Goal: Task Accomplishment & Management: Use online tool/utility

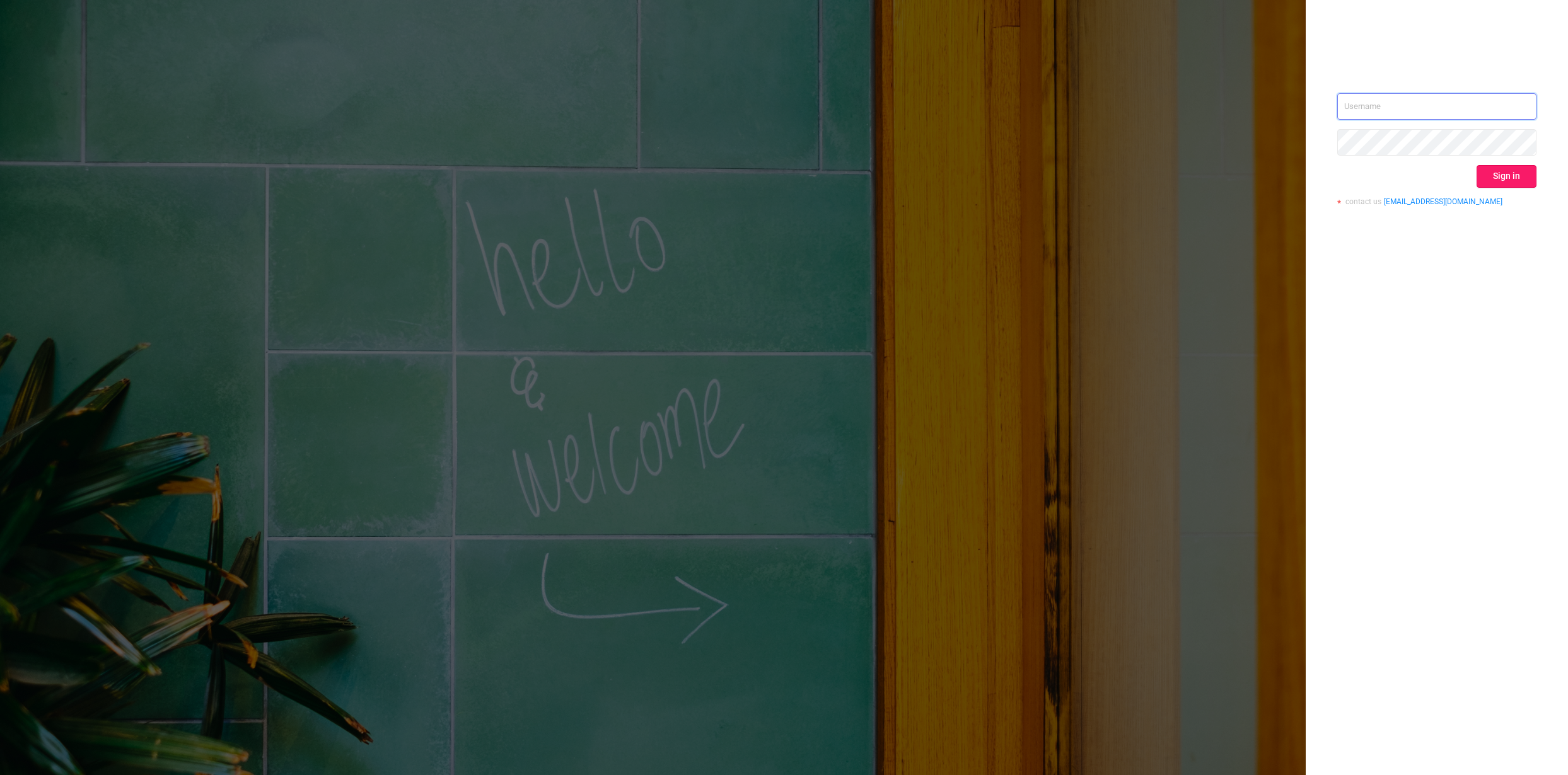
type input "[PERSON_NAME][EMAIL_ADDRESS][DOMAIN_NAME]"
click at [1521, 180] on button "Sign in" at bounding box center [1506, 177] width 60 height 23
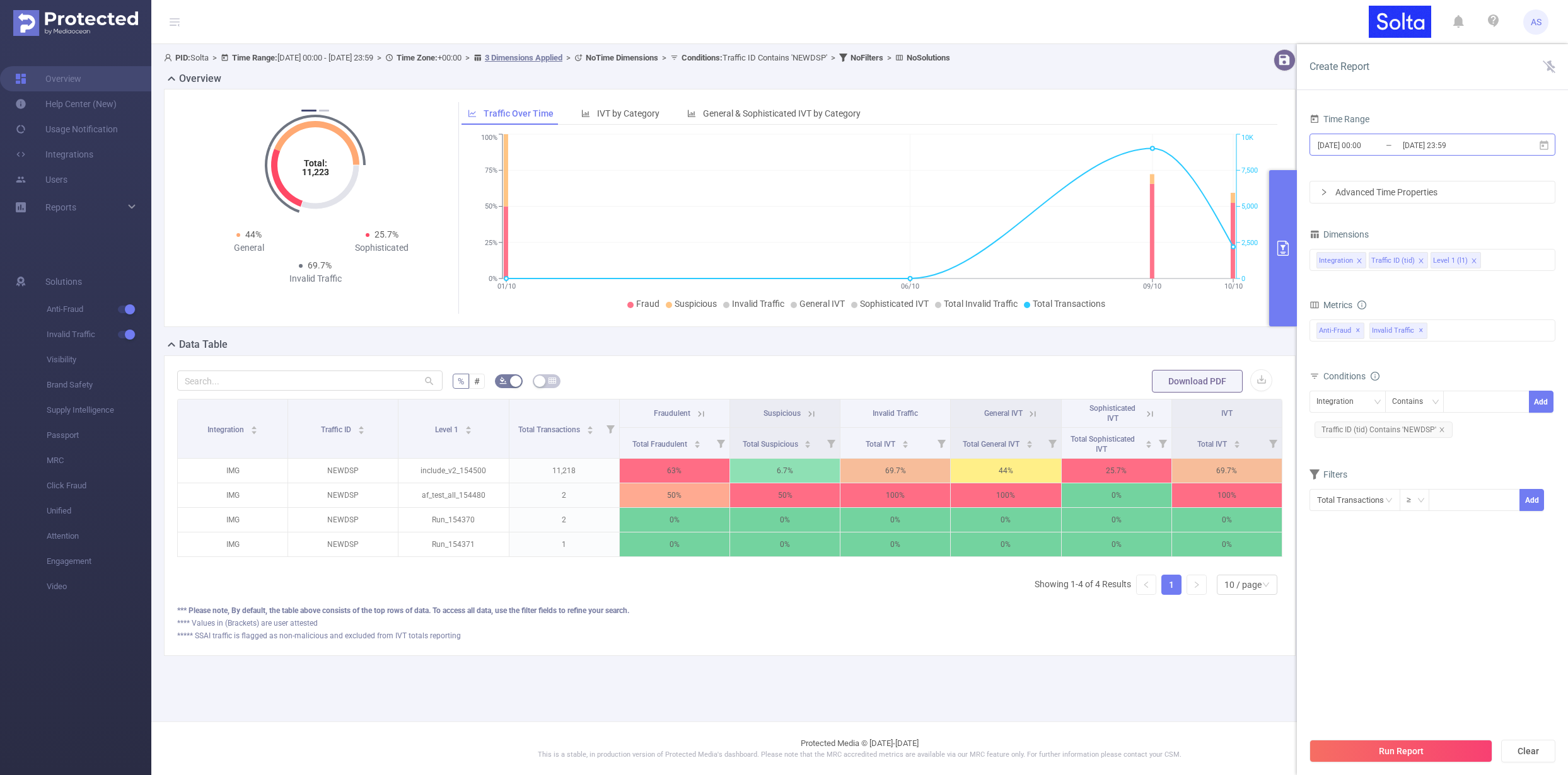
click at [1455, 149] on input "[DATE] 23:59" at bounding box center [1453, 145] width 102 height 17
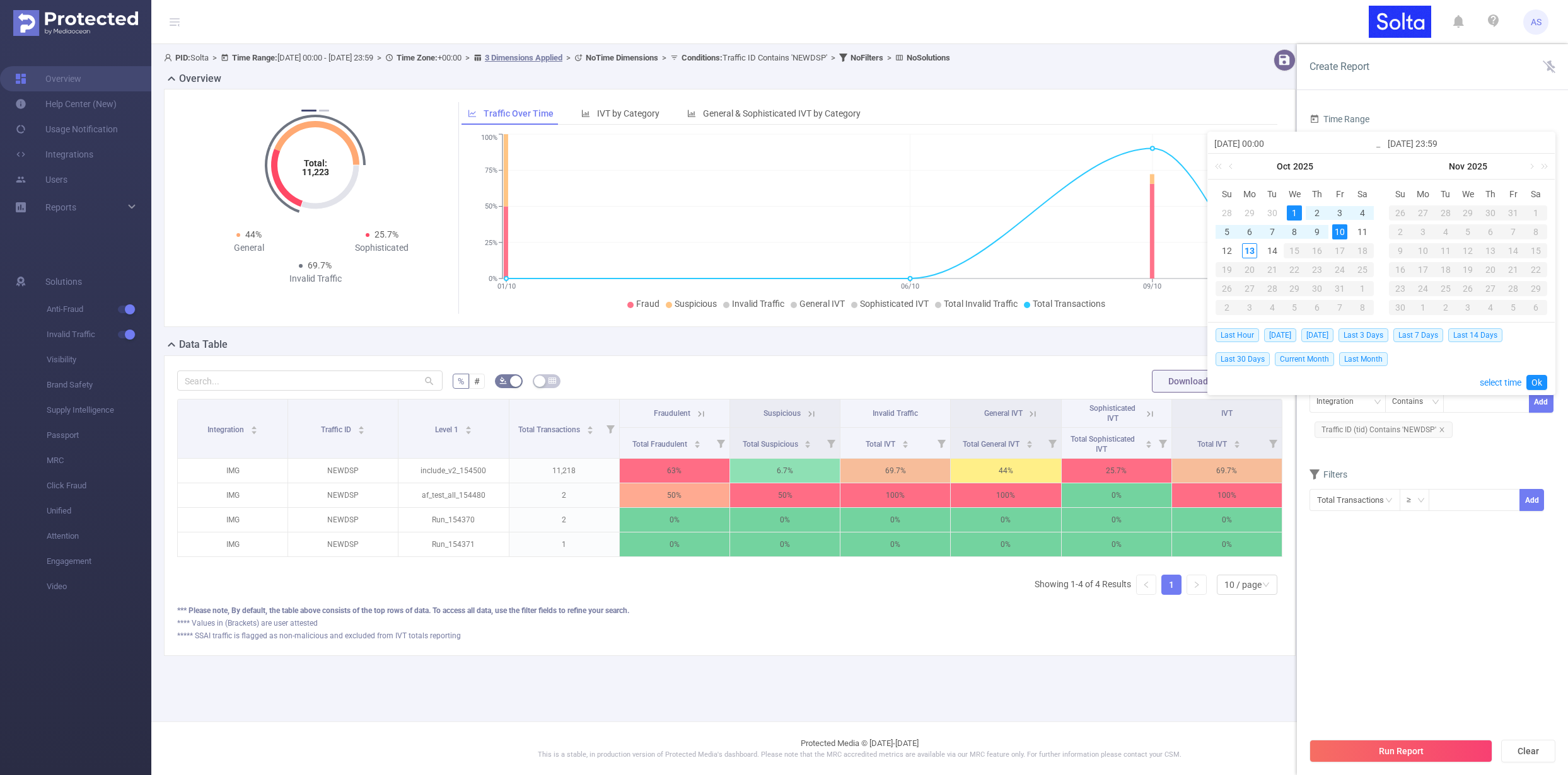
click at [1291, 215] on div "1" at bounding box center [1294, 213] width 15 height 15
click at [1267, 256] on div "14" at bounding box center [1272, 251] width 15 height 15
type input "[DATE] 12:00"
click at [1533, 385] on link "Ok" at bounding box center [1536, 382] width 21 height 15
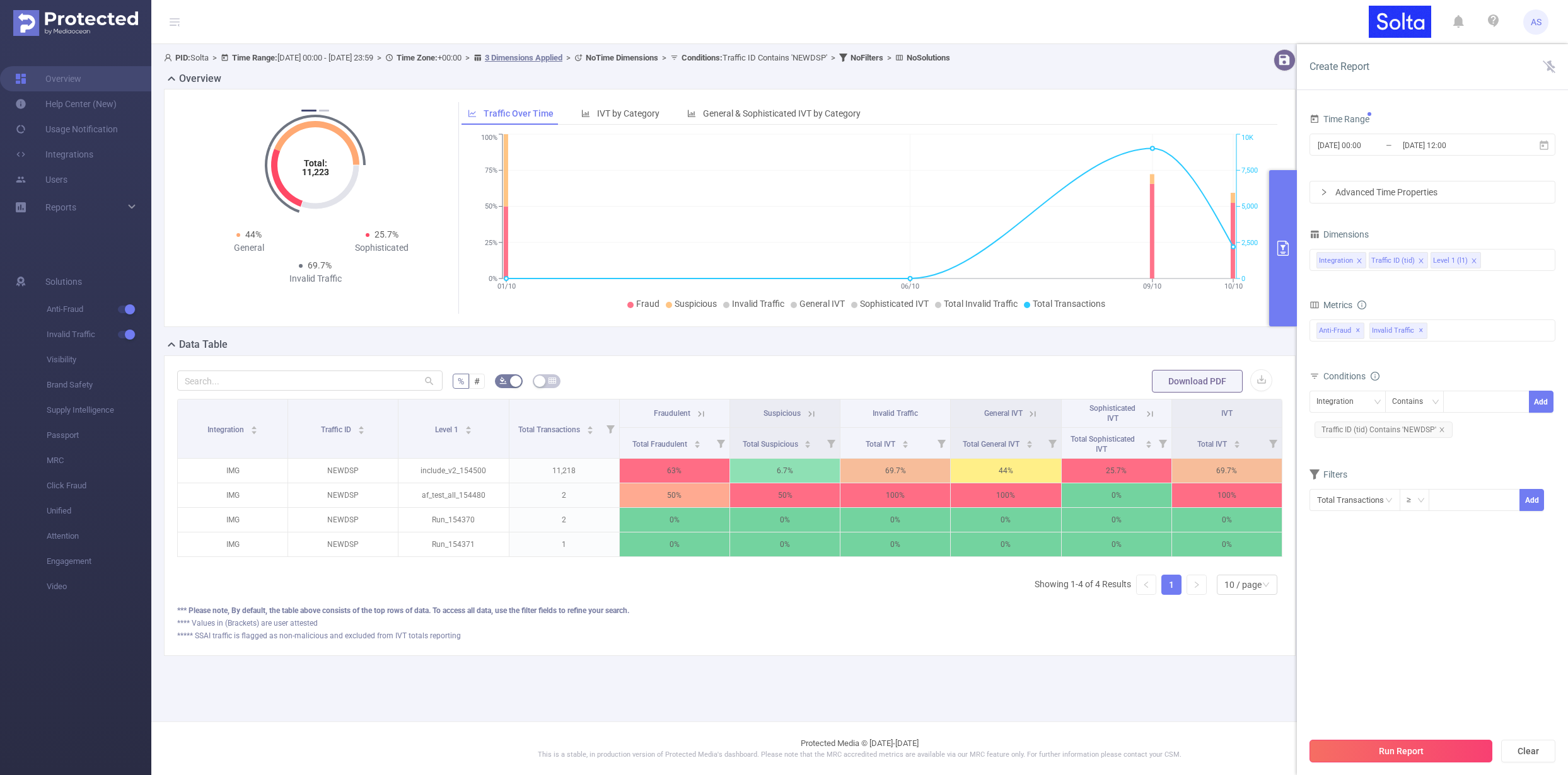
click at [1394, 753] on button "Run Report" at bounding box center [1401, 751] width 183 height 23
